Goal: Transaction & Acquisition: Purchase product/service

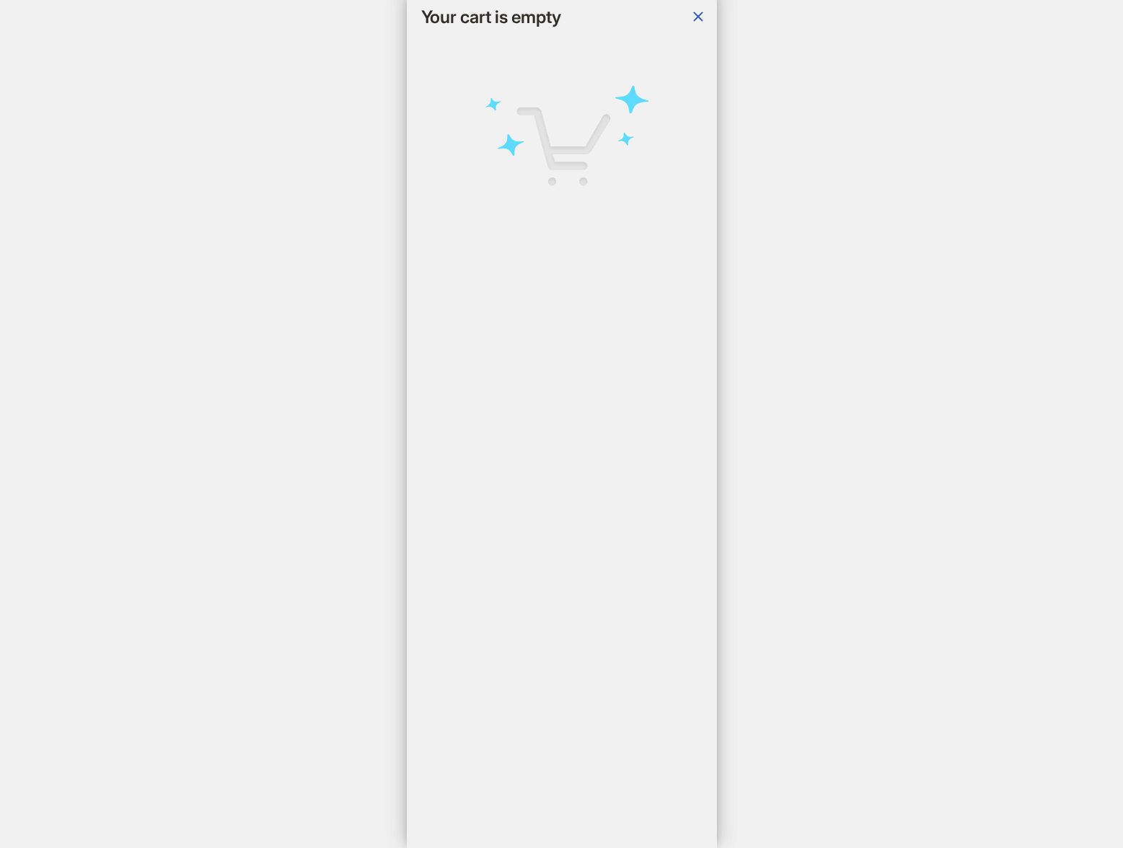
scroll to position [0, 1136]
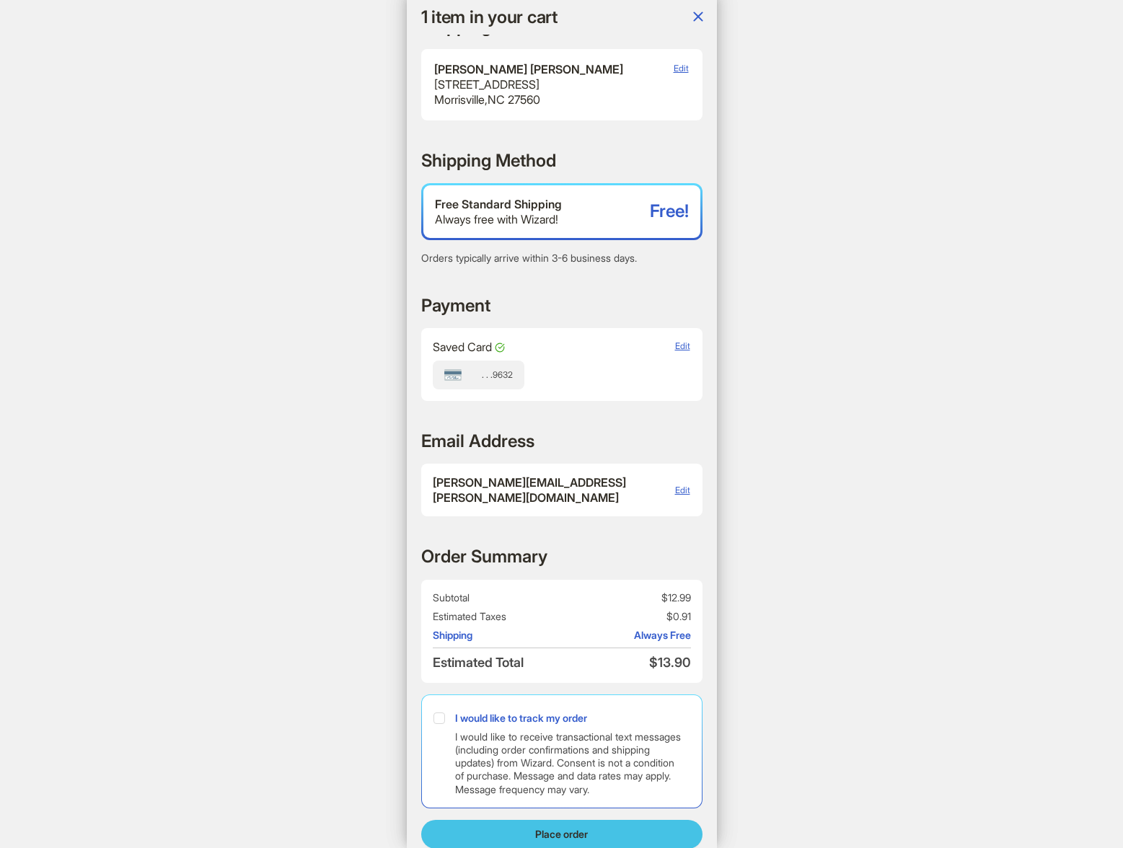
scroll to position [0, 1460]
click at [553, 828] on span "Place order" at bounding box center [561, 834] width 53 height 13
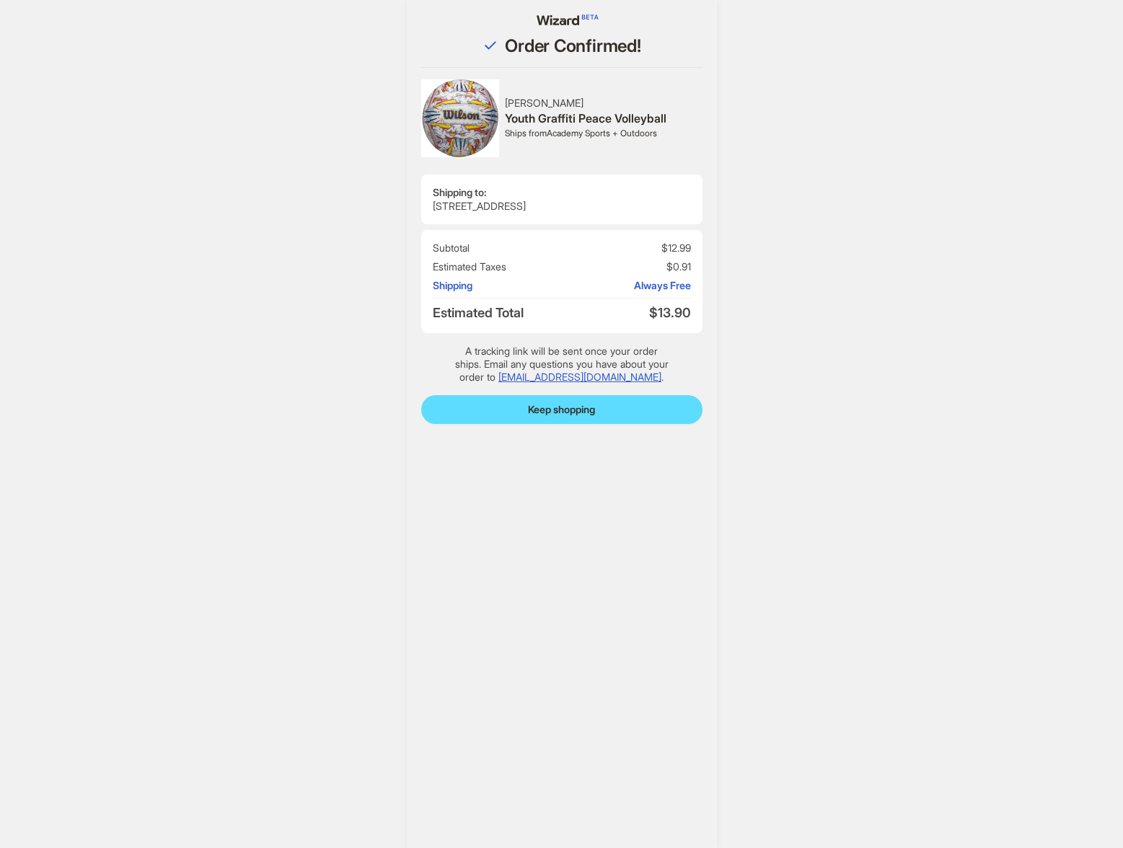
scroll to position [3823, 0]
click at [564, 408] on span "Keep shopping" at bounding box center [561, 409] width 67 height 13
